Goal: Find contact information: Find contact information

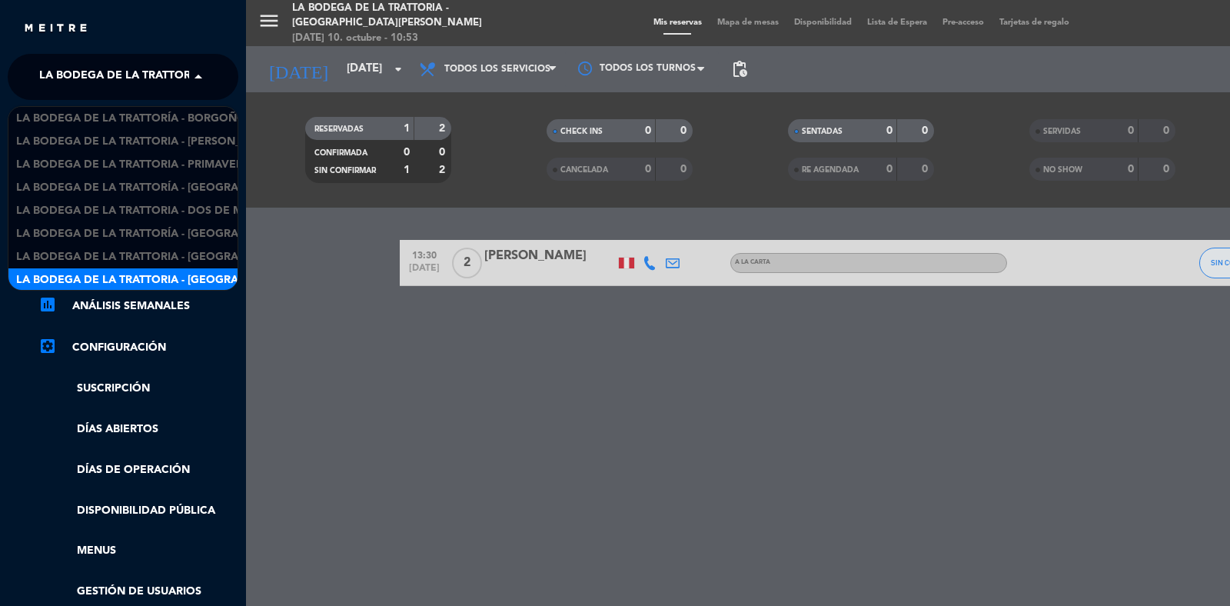
click at [82, 71] on span "La Bodega de la Trattoria - [GEOGRAPHIC_DATA][PERSON_NAME]" at bounding box center [226, 77] width 374 height 32
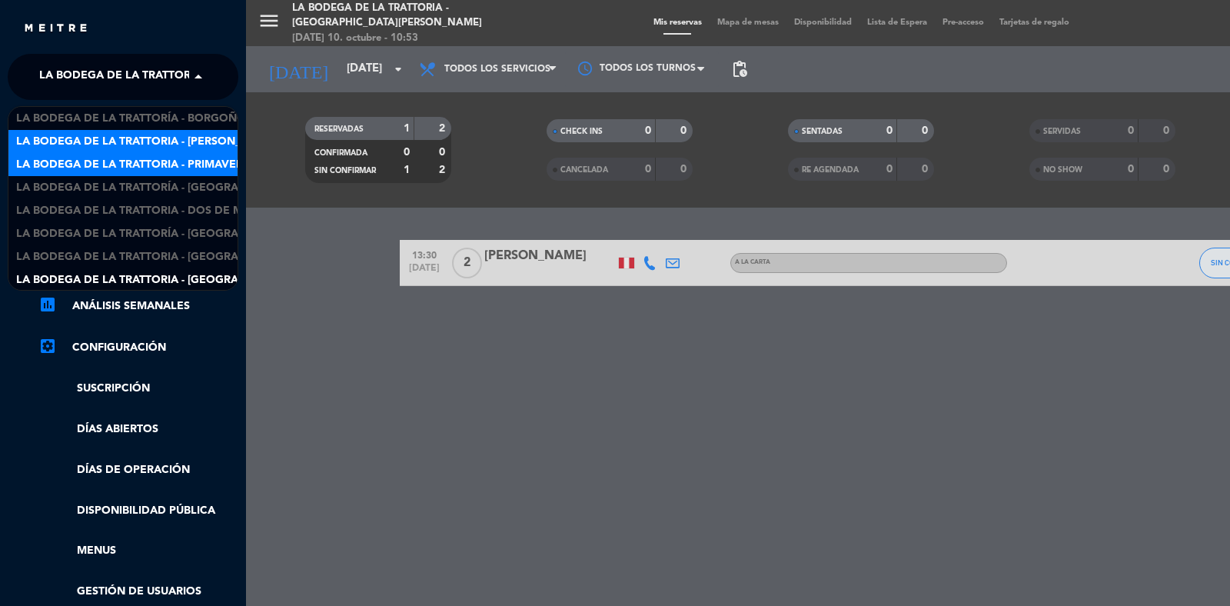
click at [139, 137] on span "La Bodega de la Trattoria - [PERSON_NAME]" at bounding box center [146, 142] width 261 height 18
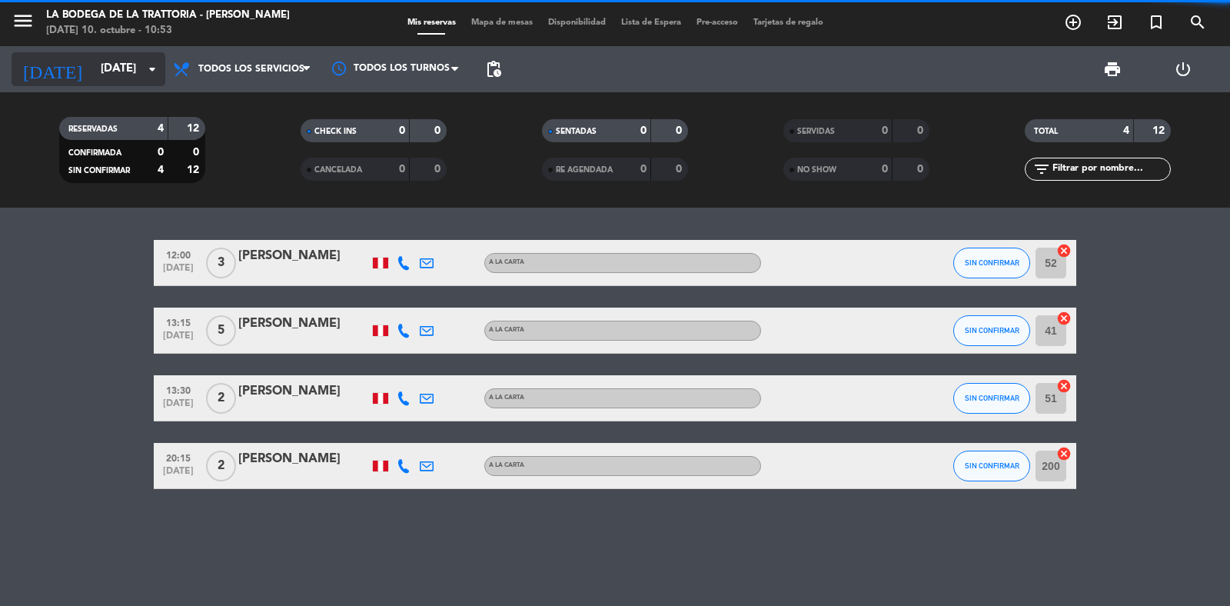
click at [115, 67] on input "[DATE]" at bounding box center [167, 69] width 148 height 29
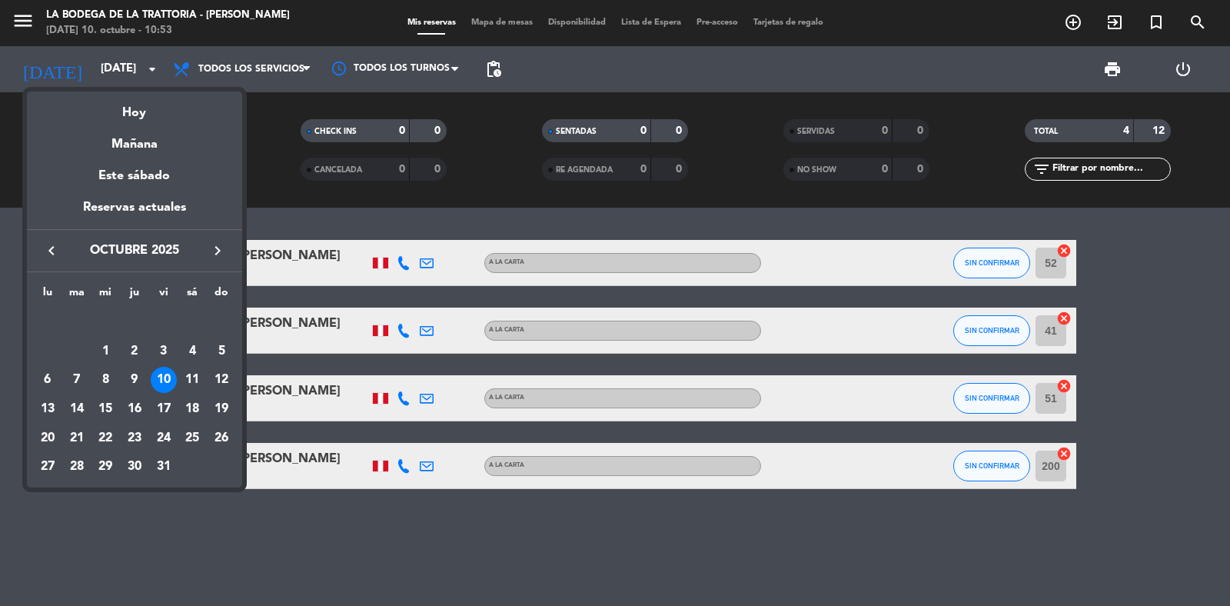
click at [400, 325] on div at bounding box center [615, 303] width 1230 height 606
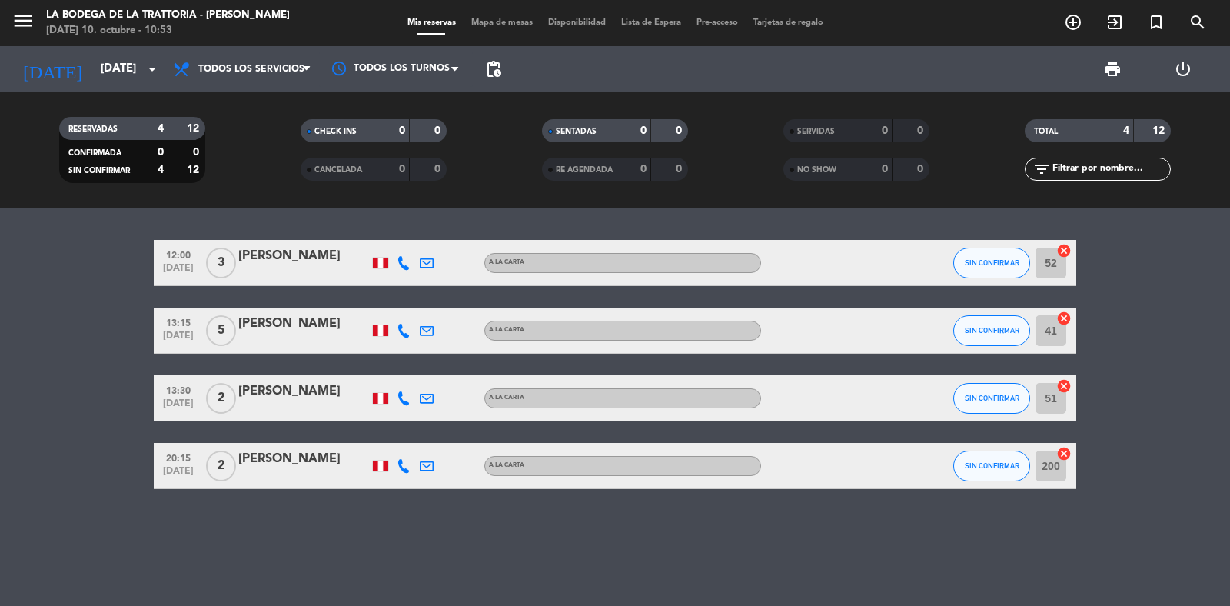
click at [404, 324] on icon at bounding box center [404, 331] width 14 height 14
copy div "9872247"
copy div "987224721"
drag, startPoint x: 385, startPoint y: 285, endPoint x: 442, endPoint y: 286, distance: 56.9
click at [442, 286] on div "[PHONE_NUMBER]" at bounding box center [415, 288] width 101 height 16
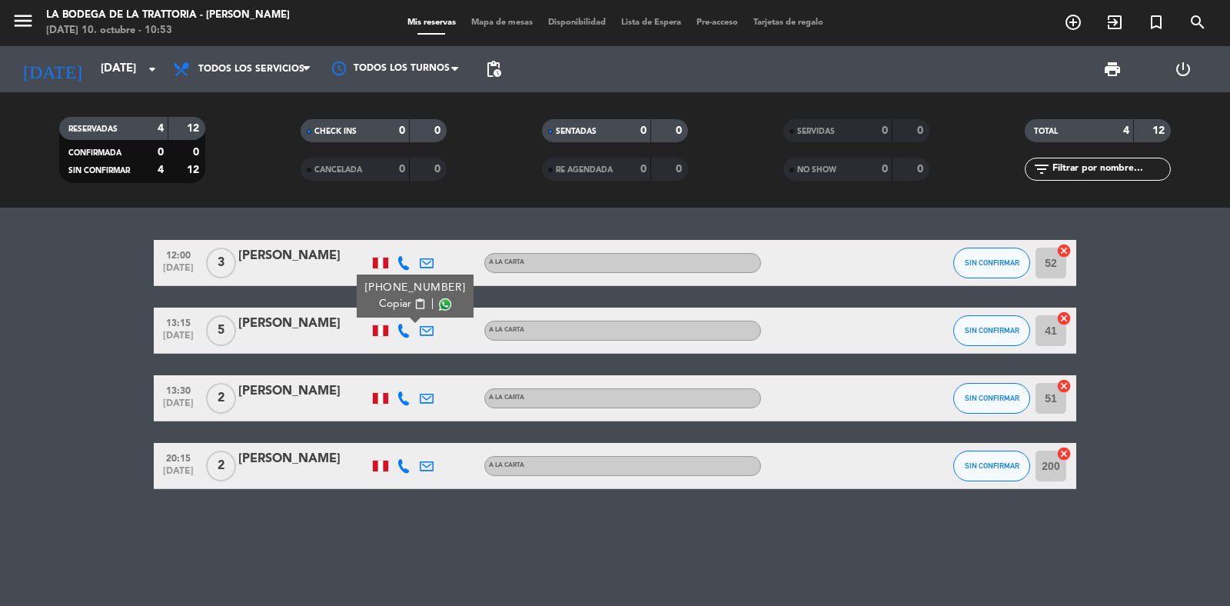
click at [432, 327] on icon at bounding box center [427, 331] width 14 height 14
click at [544, 304] on span "Copiar" at bounding box center [560, 303] width 32 height 16
